Goal: Information Seeking & Learning: Learn about a topic

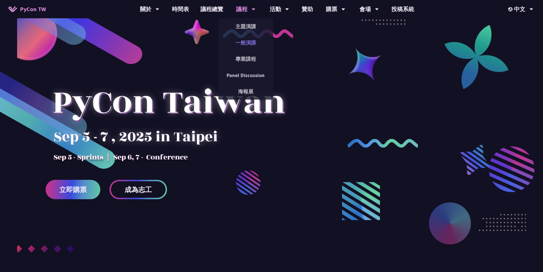
click at [251, 43] on link "一般演講" at bounding box center [245, 42] width 55 height 13
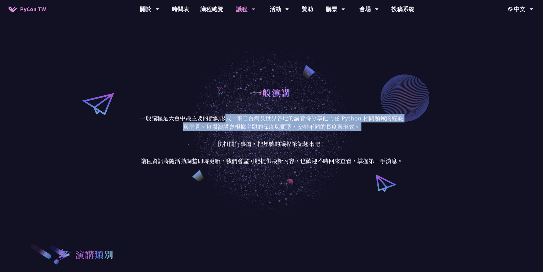
drag, startPoint x: 225, startPoint y: 114, endPoint x: 312, endPoint y: 143, distance: 92.7
click at [349, 135] on p "一般議程是大會中最主要的活動形式，來自台灣及世界各地的講者將分享他們在 Python 相關領域的經驗與洞見。每場演講會根據主題的深度與類型，安排不同的長度與形…" at bounding box center [271, 139] width 265 height 51
click at [210, 7] on link "議程總覽" at bounding box center [212, 9] width 34 height 18
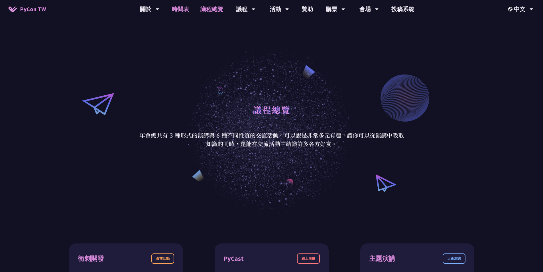
click at [175, 7] on link "時間表" at bounding box center [180, 9] width 29 height 18
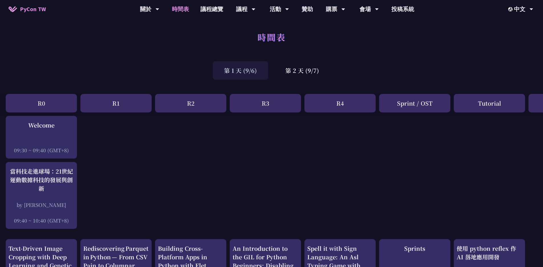
click at [161, 68] on div "第 1 天 (9/6) 第 2 天 (9/7)" at bounding box center [271, 70] width 543 height 24
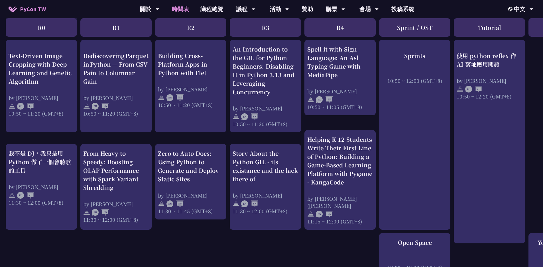
scroll to position [29, 0]
